Goal: Check status: Check status

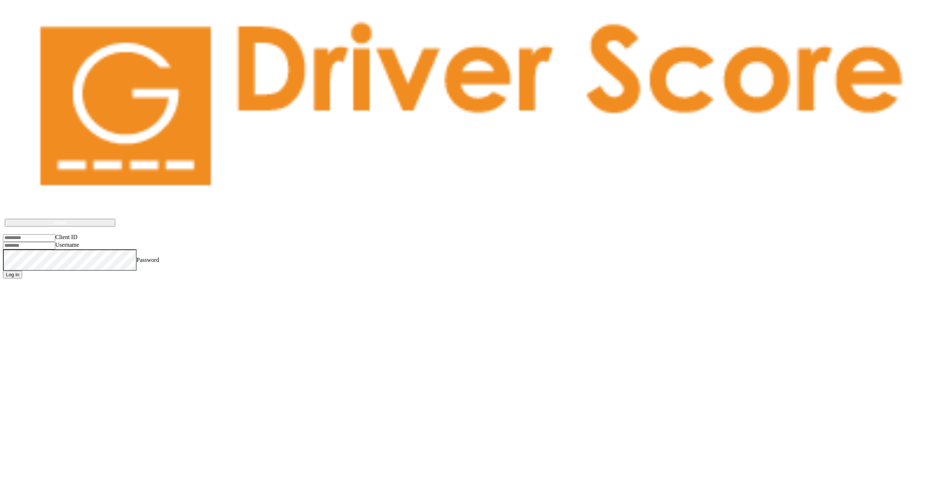
click at [29, 234] on input "Client ID" at bounding box center [29, 237] width 52 height 7
type input "**********"
click at [22, 271] on button "Log in" at bounding box center [12, 275] width 19 height 8
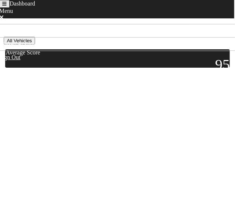
click at [35, 45] on button "All Vehicles" at bounding box center [19, 41] width 31 height 8
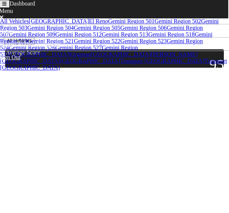
click at [35, 45] on button "All Vehicles" at bounding box center [19, 41] width 31 height 8
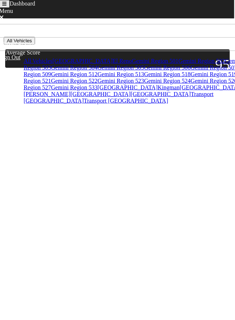
click at [35, 45] on button "All Vehicles" at bounding box center [19, 41] width 31 height 8
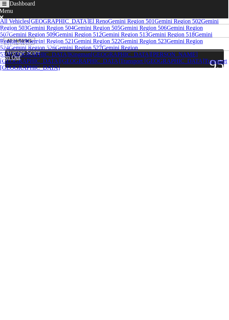
click at [148, 38] on link "Gemini Region 518" at bounding box center [171, 34] width 46 height 6
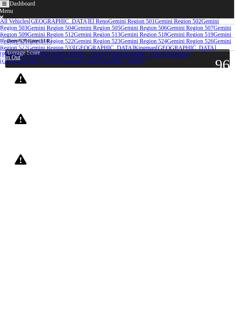
click at [16, 104] on icon at bounding box center [15, 104] width 4 height 6
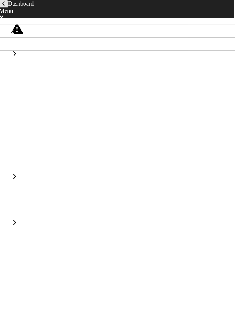
click at [16, 174] on icon at bounding box center [15, 177] width 4 height 6
click at [24, 89] on div at bounding box center [14, 98] width 18 height 18
drag, startPoint x: 196, startPoint y: 128, endPoint x: 230, endPoint y: 268, distance: 143.6
click at [230, 171] on html "Driver Detail Menu Home Missed Acknowledgments Sign Out Peter Valentine Score: …" at bounding box center [117, 85] width 235 height 171
click at [164, 167] on html "Driver Detail Menu Home Missed Acknowledgments Sign Out Peter Valentine Score: …" at bounding box center [117, 85] width 235 height 171
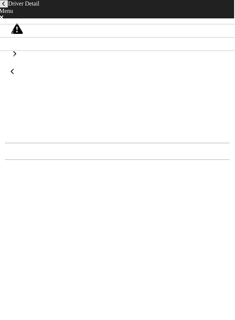
drag, startPoint x: 164, startPoint y: 167, endPoint x: 146, endPoint y: 157, distance: 20.1
click at [146, 157] on html "Driver Detail Menu Home Missed Acknowledgments Sign Out Peter Valentine Score: …" at bounding box center [117, 85] width 235 height 171
